Goal: Information Seeking & Learning: Understand process/instructions

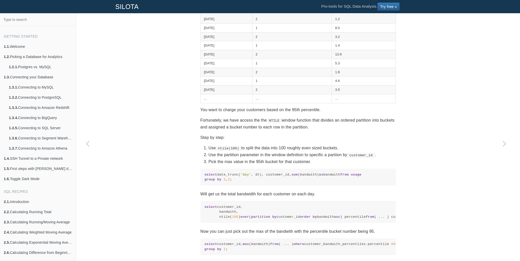
scroll to position [189, 0]
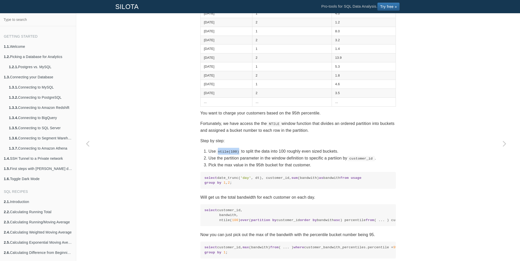
drag, startPoint x: 215, startPoint y: 150, endPoint x: 237, endPoint y: 150, distance: 22.1
click at [237, 150] on li "Use ntile(100) to split the data into 100 roughly even sized buckets." at bounding box center [301, 151] width 187 height 7
drag, startPoint x: 247, startPoint y: 149, endPoint x: 292, endPoint y: 151, distance: 45.7
click at [285, 151] on li "Use ntile(100) to split the data into 100 roughly even sized buckets." at bounding box center [301, 151] width 187 height 7
click at [288, 150] on li "Use ntile(100) to split the data into 100 roughly even sized buckets." at bounding box center [301, 151] width 187 height 7
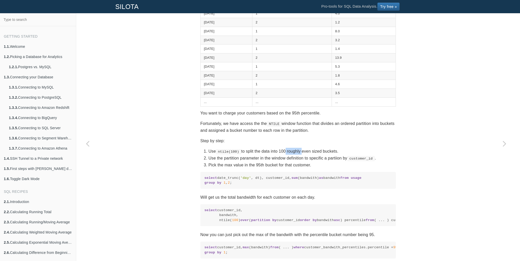
drag, startPoint x: 282, startPoint y: 150, endPoint x: 299, endPoint y: 152, distance: 16.6
click at [299, 152] on li "Use ntile(100) to split the data into 100 roughly even sized buckets." at bounding box center [301, 151] width 187 height 7
click at [310, 151] on li "Use ntile(100) to split the data into 100 roughly even sized buckets." at bounding box center [301, 151] width 187 height 7
drag, startPoint x: 301, startPoint y: 151, endPoint x: 323, endPoint y: 151, distance: 22.6
click at [323, 151] on li "Use ntile(100) to split the data into 100 roughly even sized buckets." at bounding box center [301, 151] width 187 height 7
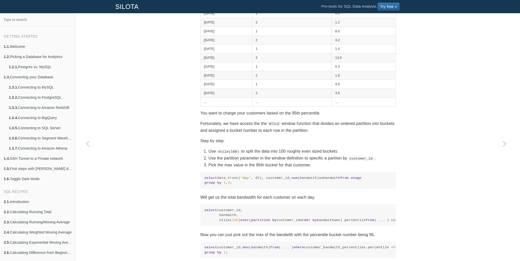
click at [233, 154] on li "Use the partition parameter in the window definition to specific a partiion by …" at bounding box center [301, 157] width 187 height 7
click at [220, 158] on li "Use the partition parameter in the window definition to specific a partiion by …" at bounding box center [301, 157] width 187 height 7
drag, startPoint x: 225, startPoint y: 158, endPoint x: 319, endPoint y: 157, distance: 93.7
click at [319, 157] on li "Use the partition parameter in the window definition to specific a partiion by …" at bounding box center [301, 157] width 187 height 7
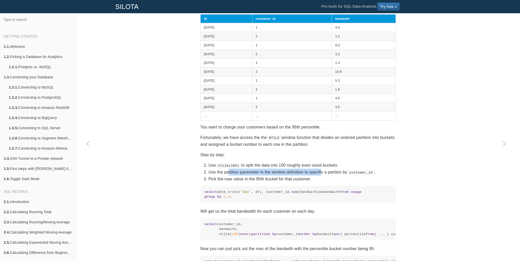
scroll to position [178, 0]
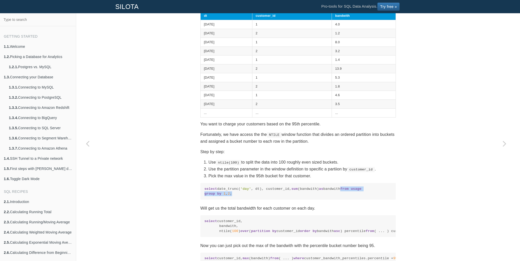
drag, startPoint x: 200, startPoint y: 190, endPoint x: 230, endPoint y: 203, distance: 33.2
click at [230, 199] on pre "select date_trunc( 'day' , dt), customer_id, sum (bandwith) as bandwith from us…" at bounding box center [298, 191] width 196 height 17
click at [279, 191] on code "select date_trunc( 'day' , dt), customer_id, sum (bandwith) as bandwith from us…" at bounding box center [297, 191] width 187 height 10
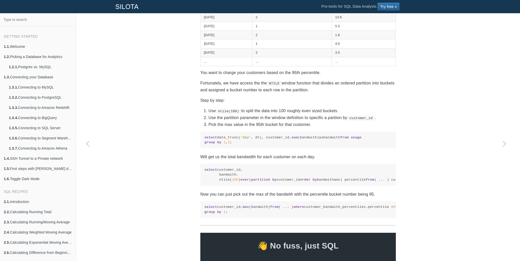
scroll to position [263, 0]
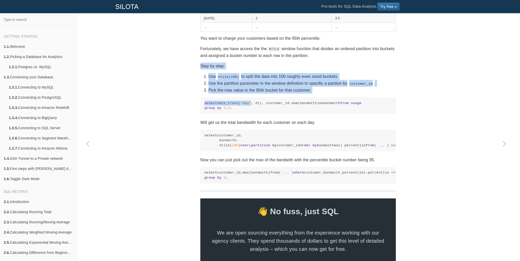
drag, startPoint x: 199, startPoint y: 64, endPoint x: 247, endPoint y: 99, distance: 59.1
click at [247, 99] on section "SQL Recipes Summarizing Data Calculating N-tiles Calculating percentiles, quart…" at bounding box center [298, 43] width 196 height 551
click at [179, 98] on div "SQL Recipes Summarizing Data Calculating N-tiles Calculating percentiles, quart…" at bounding box center [298, 46] width 444 height 566
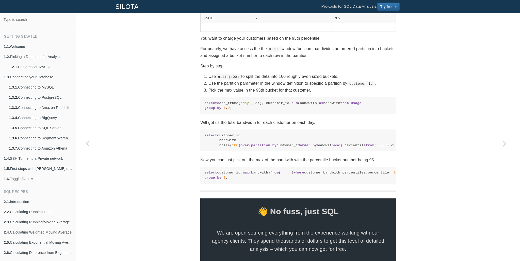
click at [201, 99] on pre "select date_trunc( 'day' , dt), customer_id, sum (bandwith) as bandwith from us…" at bounding box center [298, 105] width 196 height 17
drag, startPoint x: 263, startPoint y: 128, endPoint x: 266, endPoint y: 128, distance: 3.1
drag, startPoint x: 266, startPoint y: 128, endPoint x: 290, endPoint y: 122, distance: 25.6
click at [290, 122] on section "SQL Recipes Summarizing Data Calculating N-tiles Calculating percentiles, quart…" at bounding box center [298, 43] width 196 height 551
drag, startPoint x: 327, startPoint y: 126, endPoint x: 196, endPoint y: 125, distance: 130.5
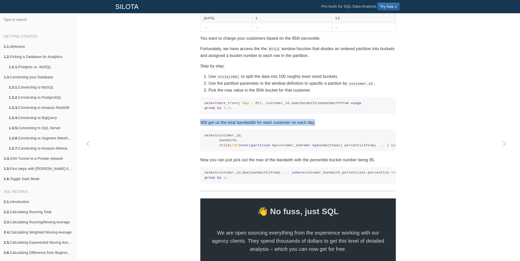
click at [197, 125] on div "SQL Recipes Summarizing Data Calculating N-tiles Calculating percentiles, quart…" at bounding box center [298, 46] width 203 height 566
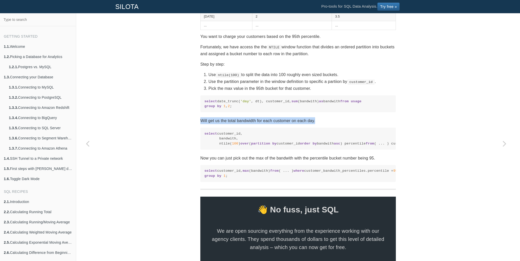
scroll to position [267, 0]
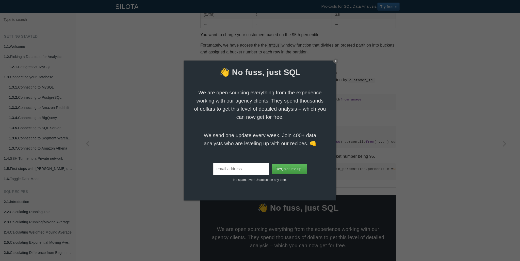
click at [335, 61] on div "X" at bounding box center [335, 60] width 5 height 5
